Goal: Obtain resource: Obtain resource

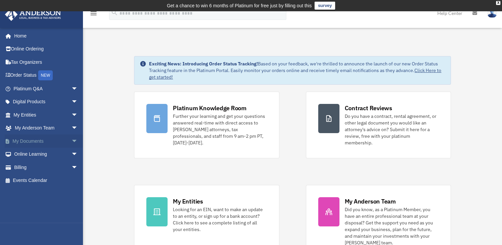
click at [32, 138] on link "My Documents arrow_drop_down" at bounding box center [46, 140] width 83 height 13
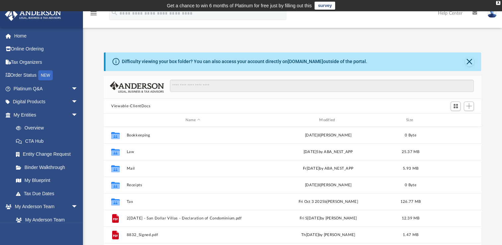
scroll to position [33, 0]
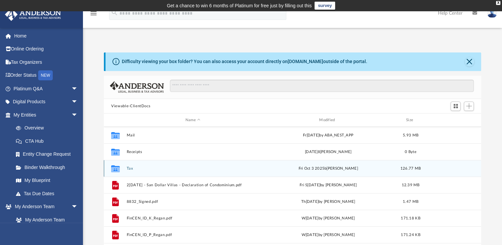
click at [129, 168] on button "Tax" at bounding box center [193, 168] width 132 height 4
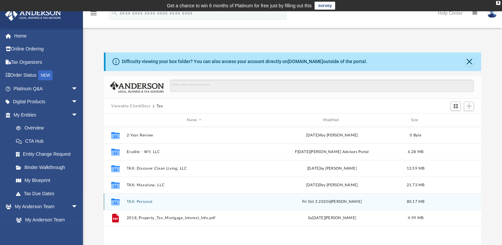
scroll to position [0, 0]
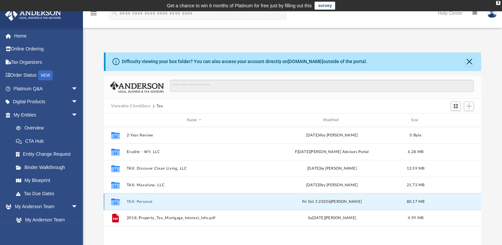
click at [143, 200] on button "TAX: Personal" at bounding box center [194, 201] width 135 height 4
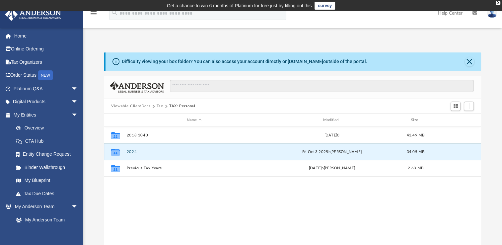
click at [131, 150] on button "2024" at bounding box center [194, 152] width 135 height 4
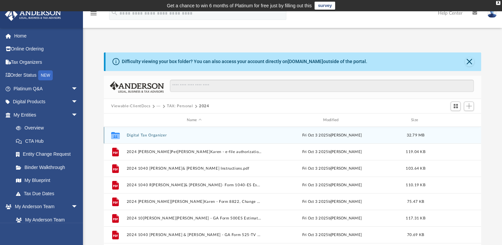
click at [154, 133] on button "Digital Tax Organizer" at bounding box center [194, 135] width 135 height 4
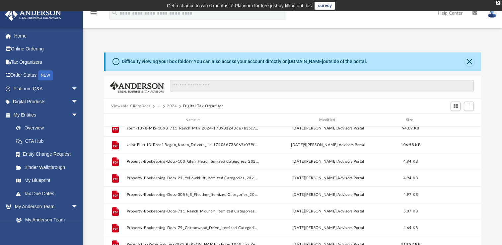
scroll to position [294, 0]
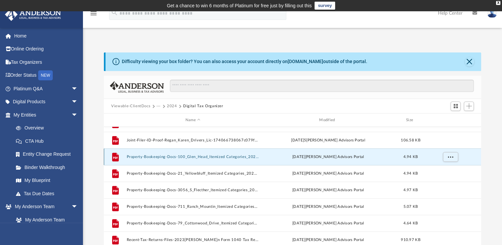
click at [176, 155] on button "Property-Bookeeping-Docs-100_Glen_Head_Itemized Categories_2024-174043708867bcf…" at bounding box center [193, 157] width 132 height 4
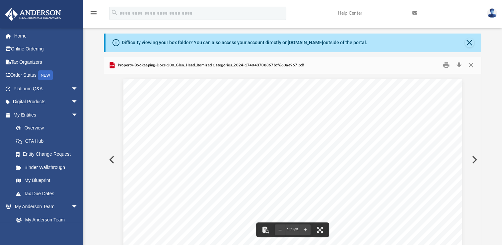
click at [113, 157] on button "Preview" at bounding box center [111, 159] width 15 height 19
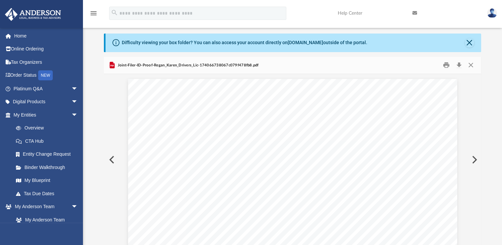
click at [111, 158] on button "Preview" at bounding box center [111, 159] width 15 height 19
click at [110, 158] on button "Preview" at bounding box center [111, 159] width 15 height 19
click at [110, 157] on button "Preview" at bounding box center [111, 159] width 15 height 19
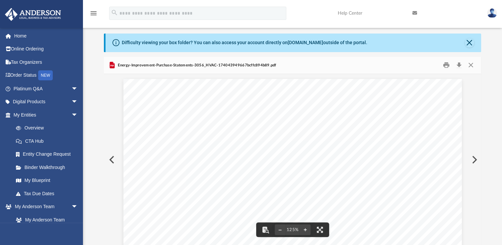
click at [112, 157] on button "Preview" at bounding box center [111, 159] width 15 height 19
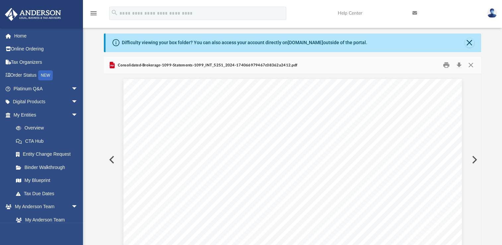
click at [111, 157] on button "Preview" at bounding box center [111, 159] width 15 height 19
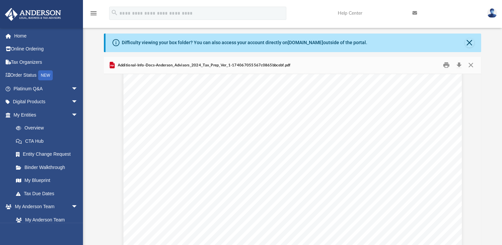
scroll to position [465, 0]
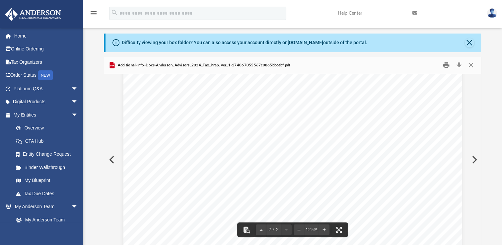
click at [446, 63] on button "Print" at bounding box center [446, 65] width 13 height 10
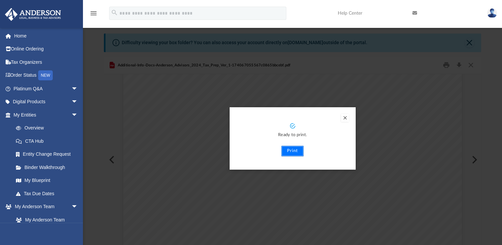
click at [289, 150] on button "Print" at bounding box center [292, 151] width 22 height 11
